Goal: Task Accomplishment & Management: Manage account settings

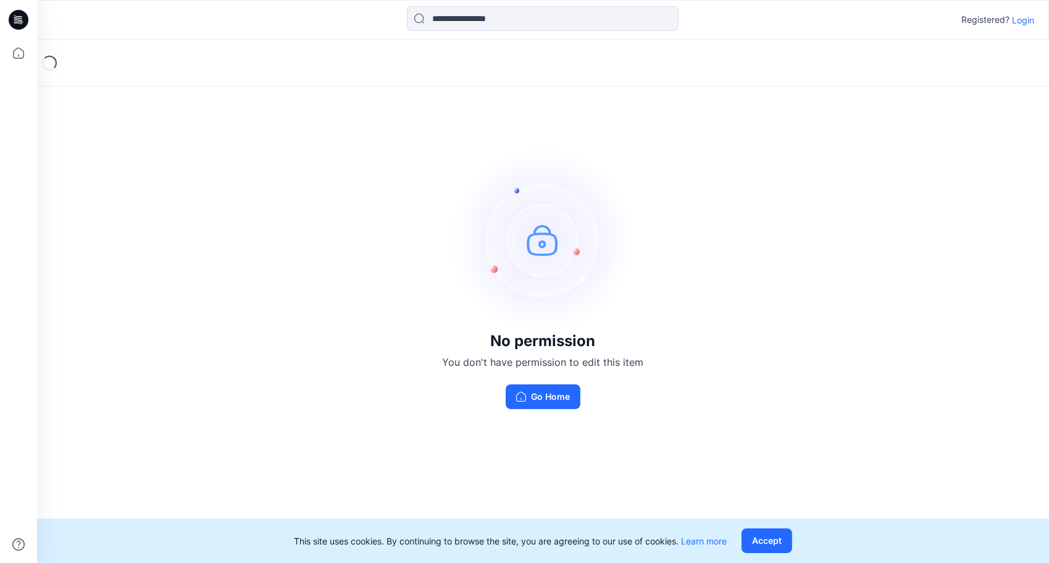
click at [1023, 14] on p "Login" at bounding box center [1023, 20] width 22 height 13
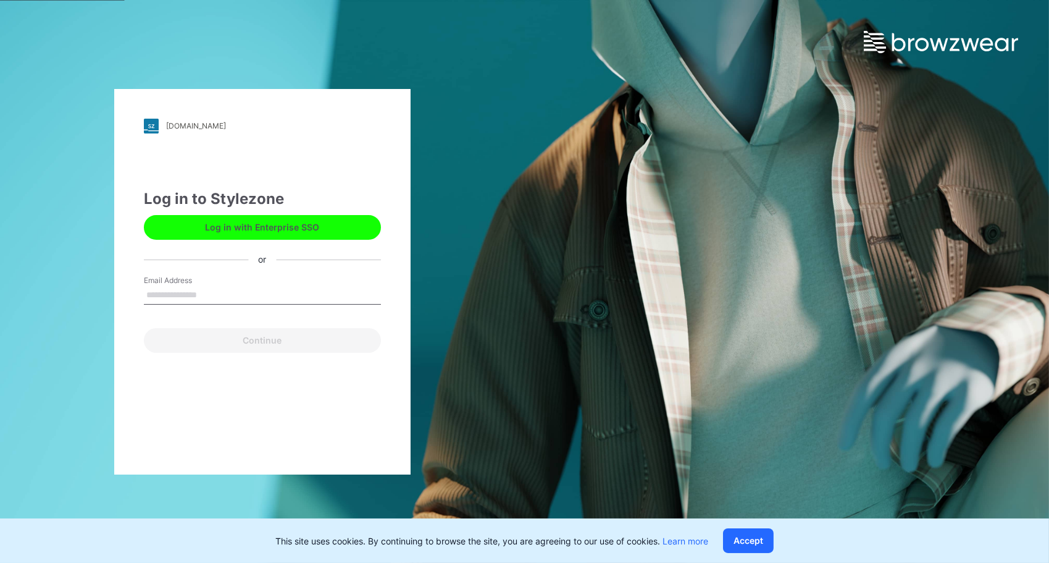
click at [214, 289] on input "Email Address" at bounding box center [262, 295] width 237 height 19
type input "**********"
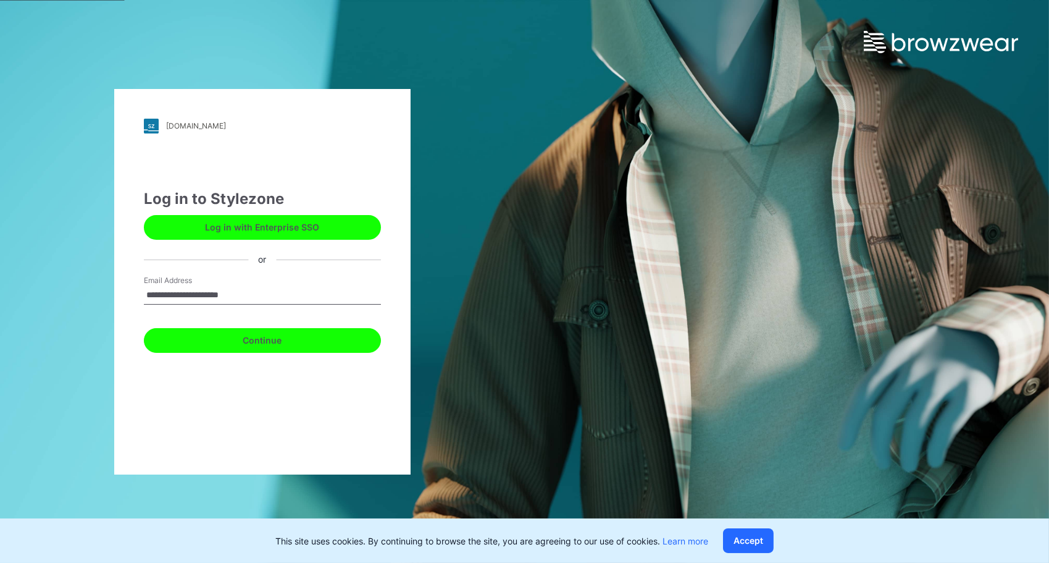
click at [246, 348] on button "Continue" at bounding box center [262, 340] width 237 height 25
